Goal: Information Seeking & Learning: Understand process/instructions

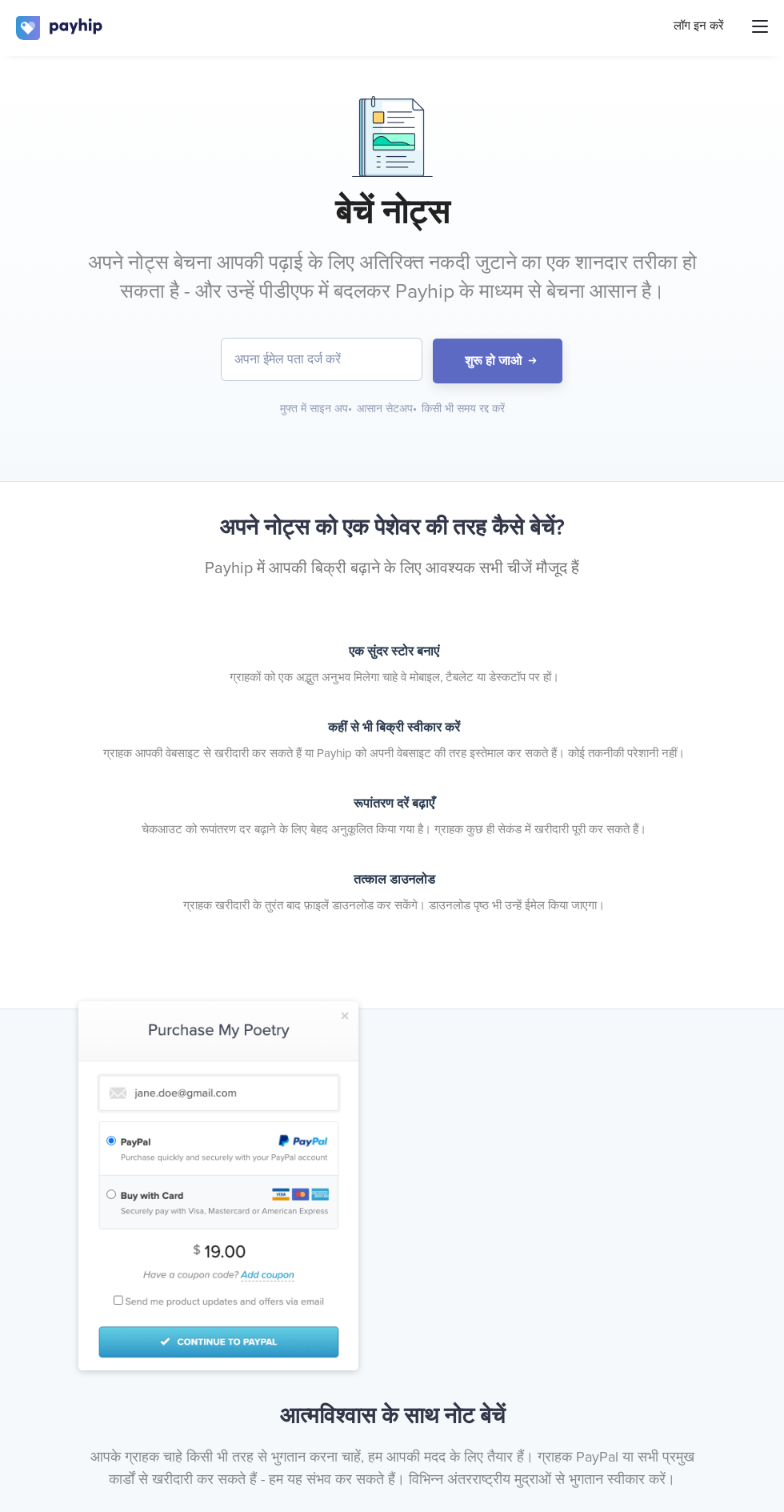
scroll to position [12, 0]
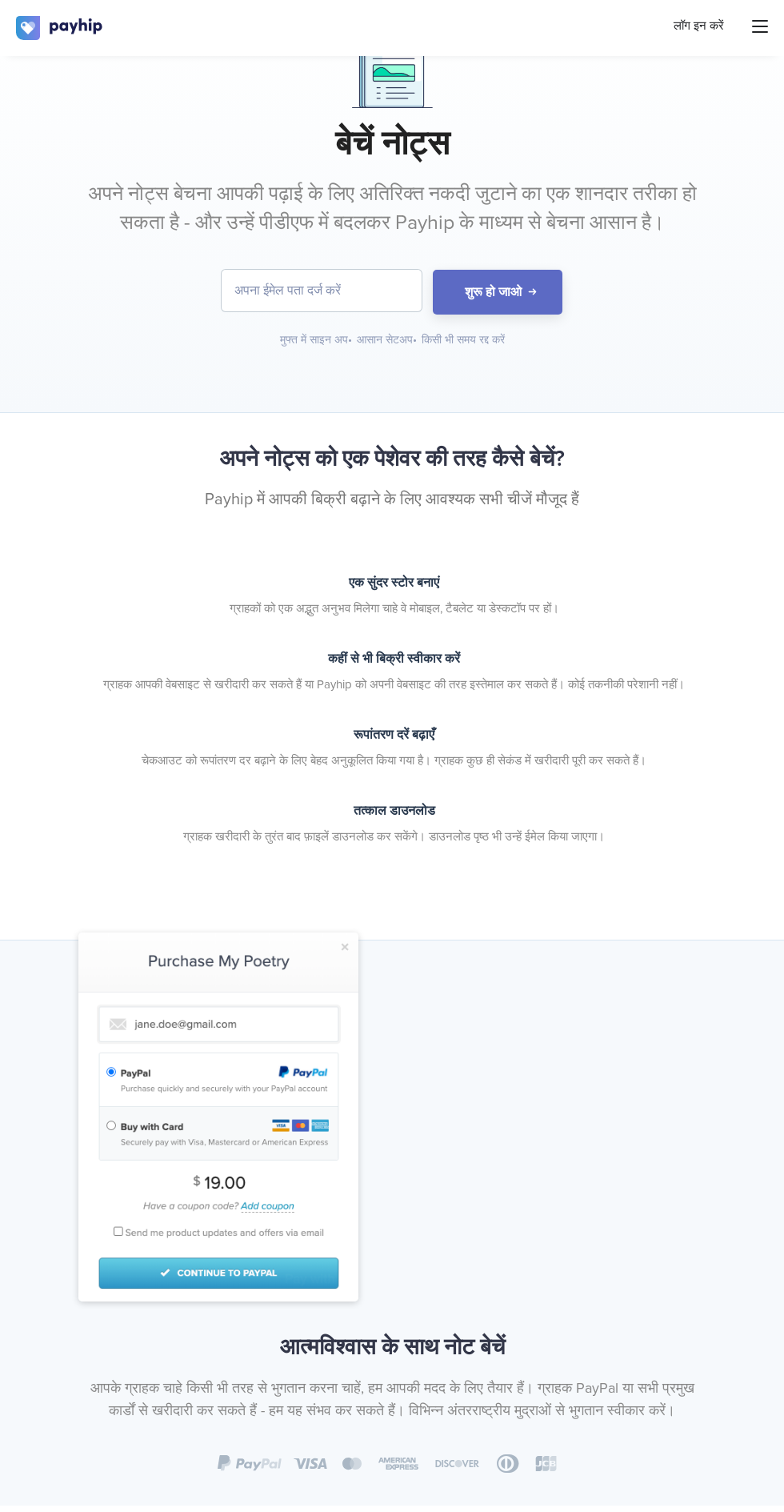
scroll to position [77, 0]
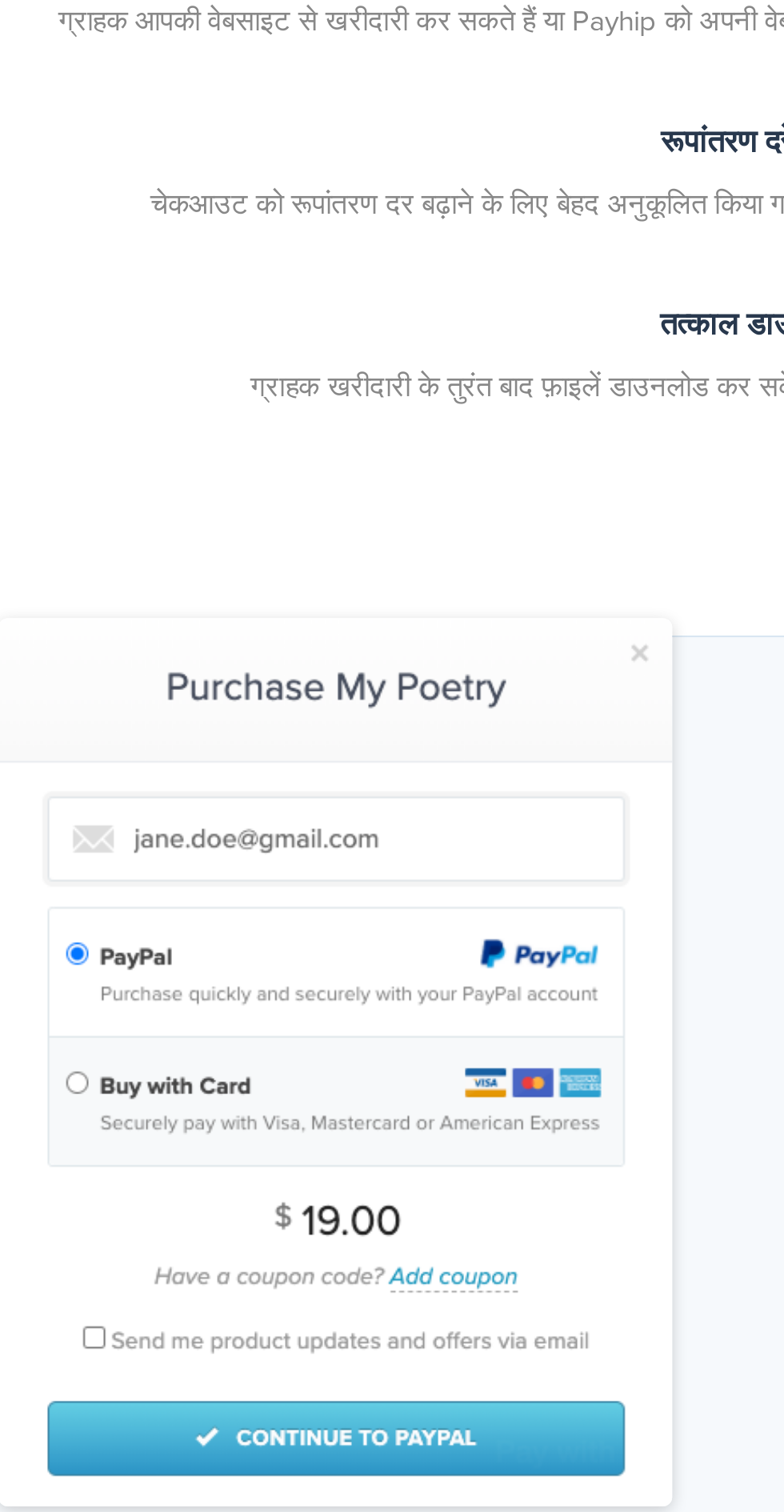
click at [273, 1198] on img at bounding box center [219, 1108] width 280 height 369
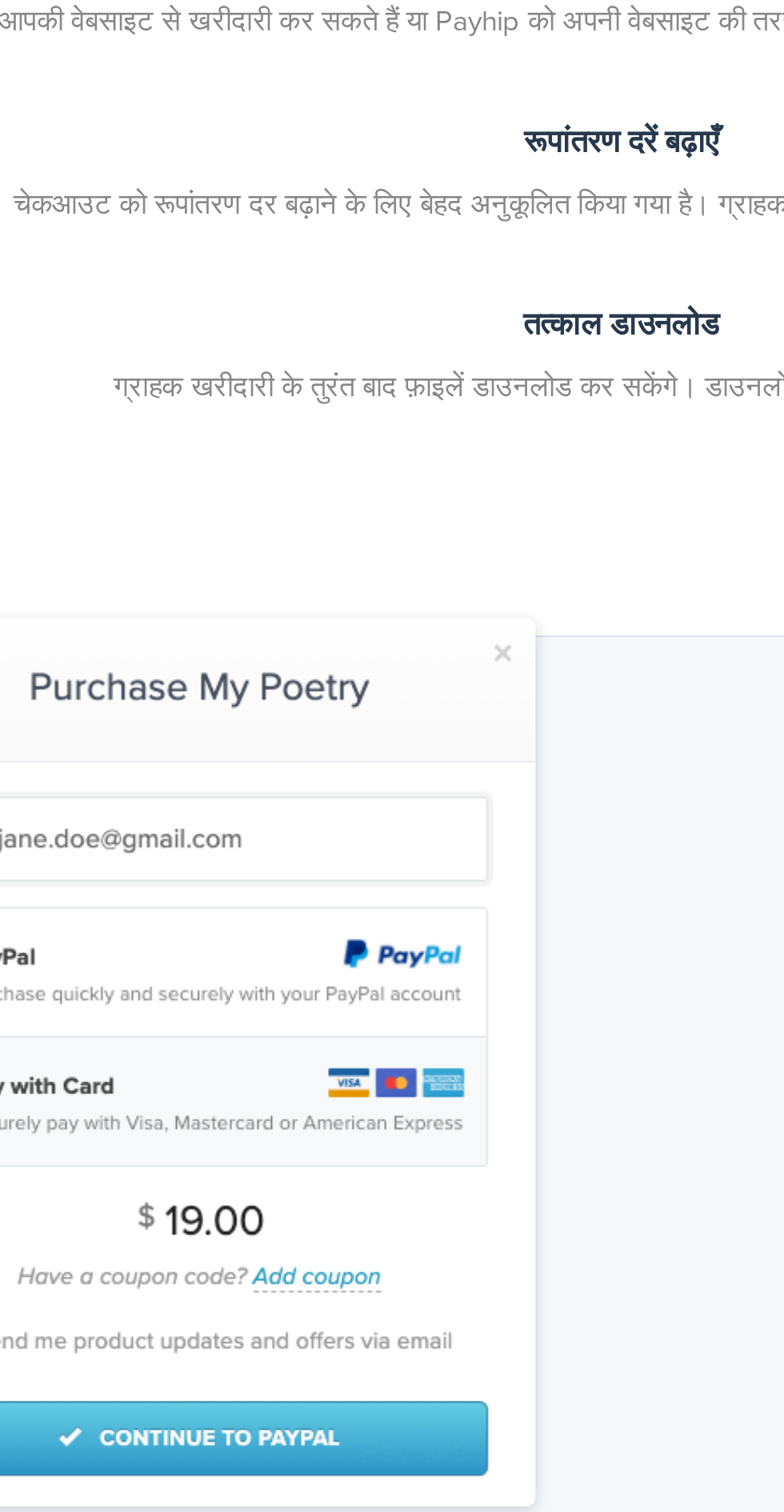
click at [340, 943] on img at bounding box center [219, 1108] width 280 height 369
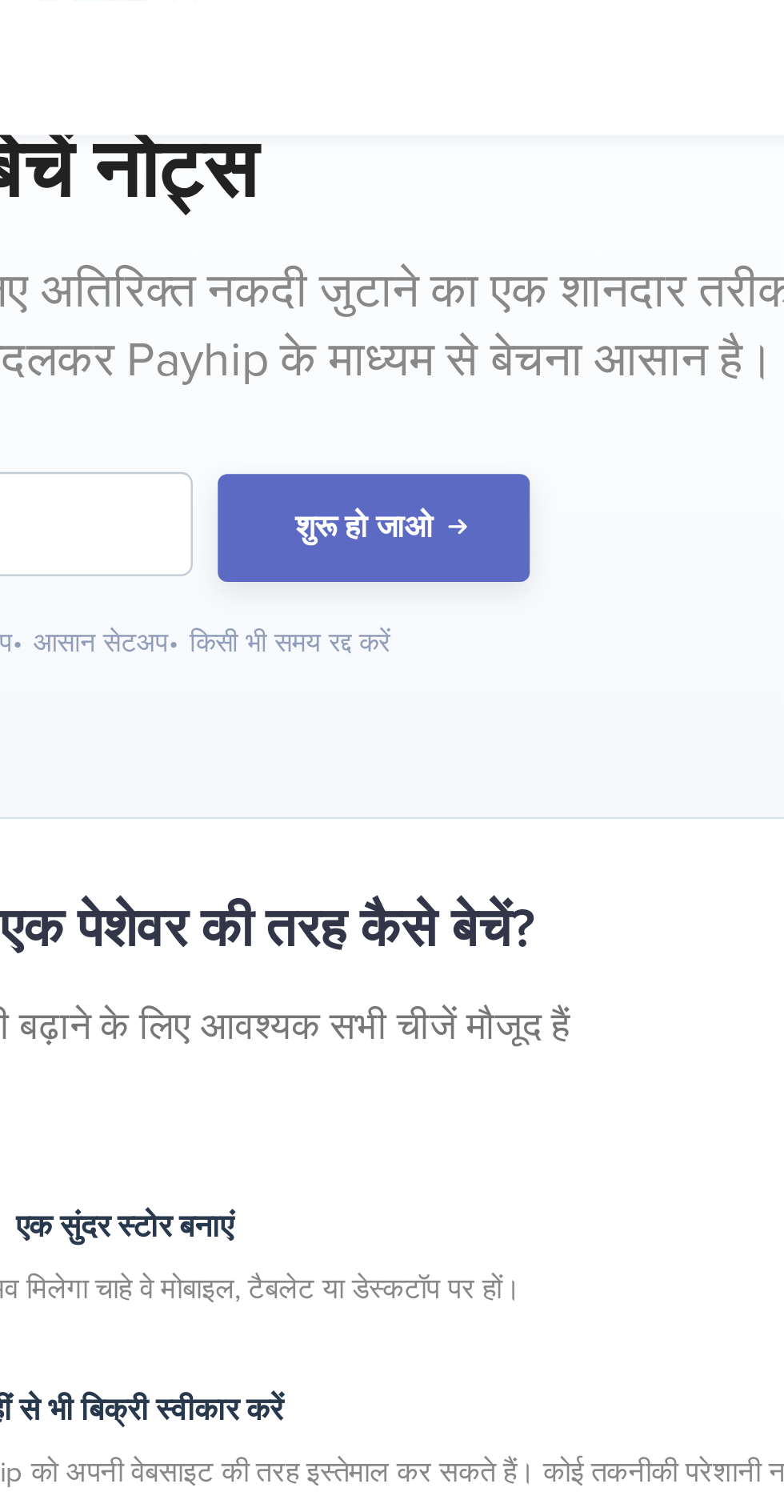
scroll to position [0, 0]
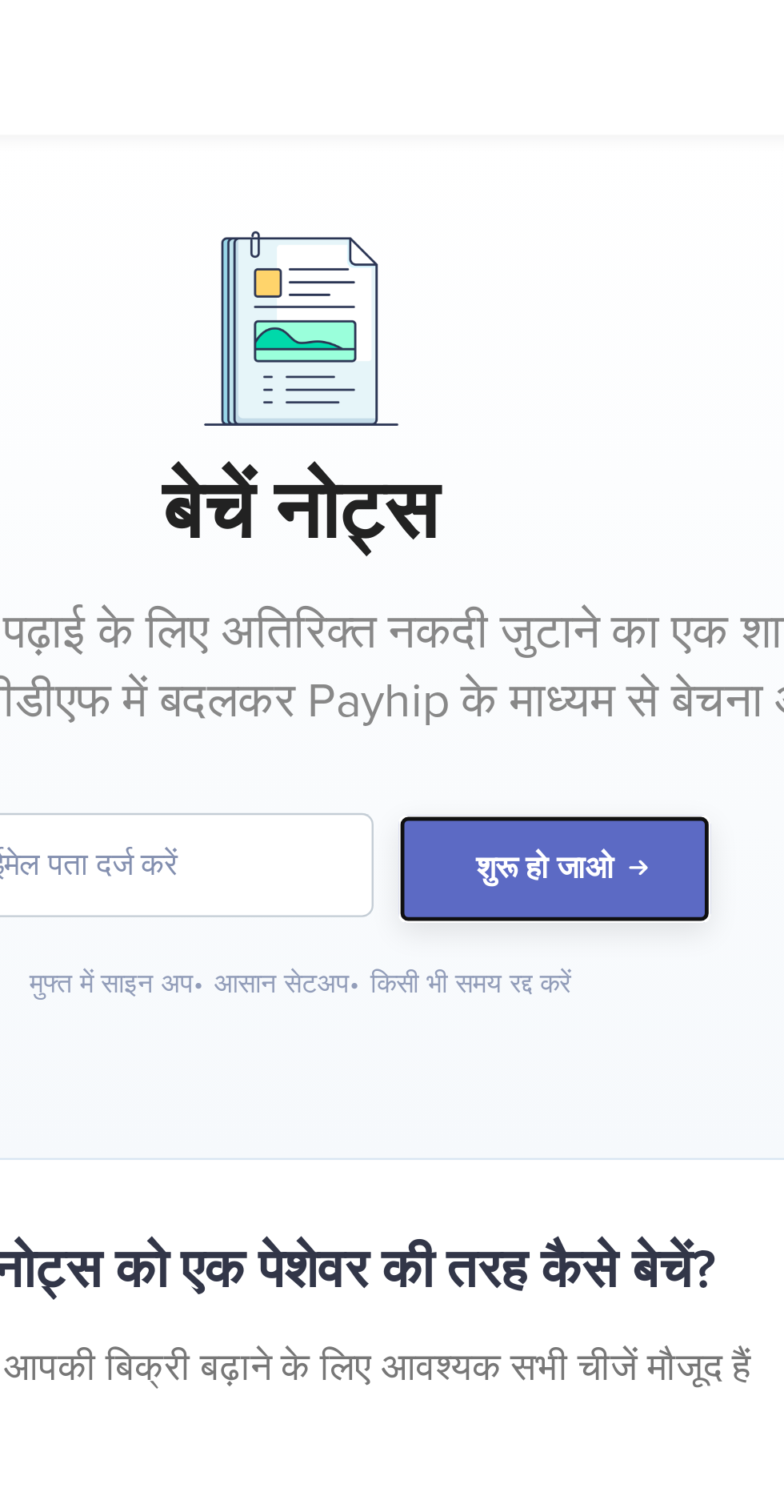
click at [517, 360] on font "शुरू हो जाओ" at bounding box center [493, 361] width 57 height 16
